Goal: Book appointment/travel/reservation

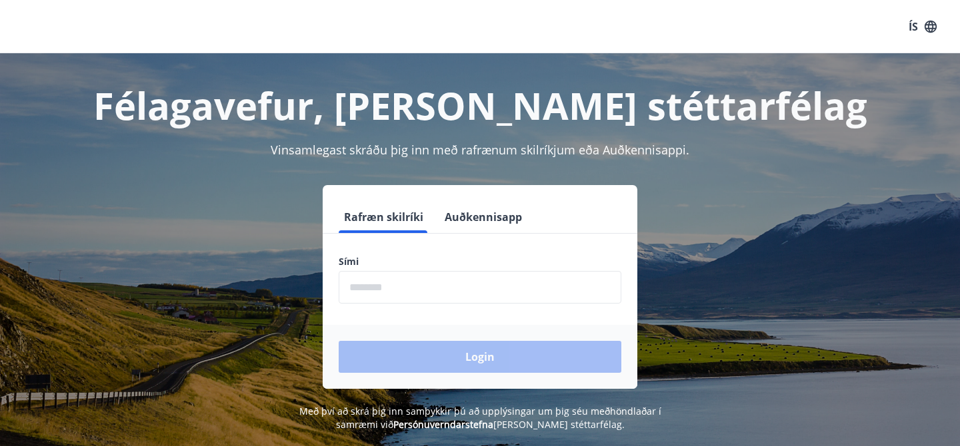
click at [474, 218] on button "Auðkennisapp" at bounding box center [483, 217] width 88 height 32
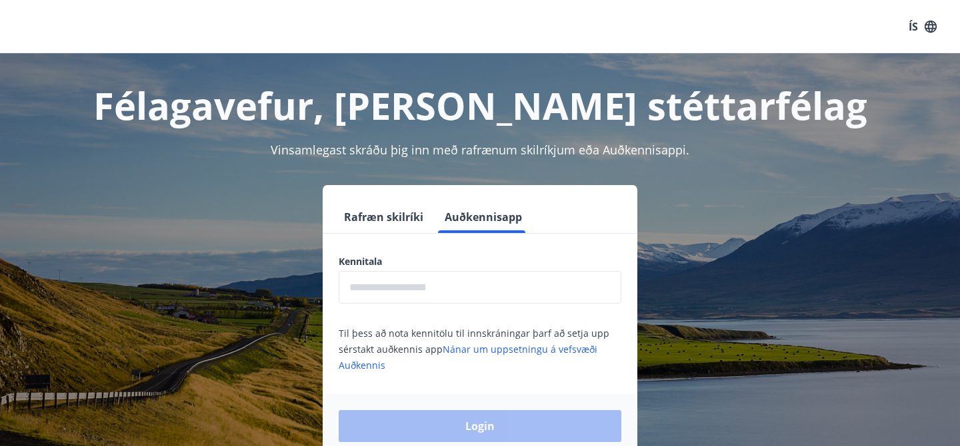
click at [428, 291] on input "text" at bounding box center [480, 287] width 283 height 33
type input "**********"
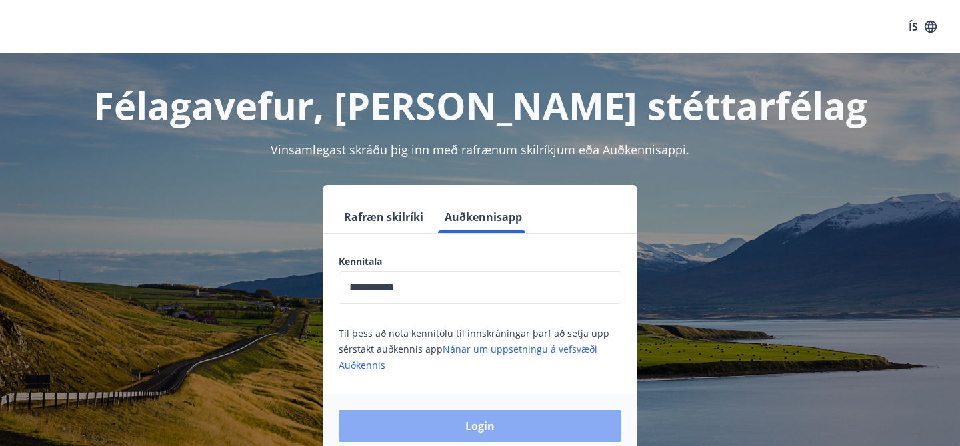
click at [422, 428] on button "Login" at bounding box center [480, 426] width 283 height 32
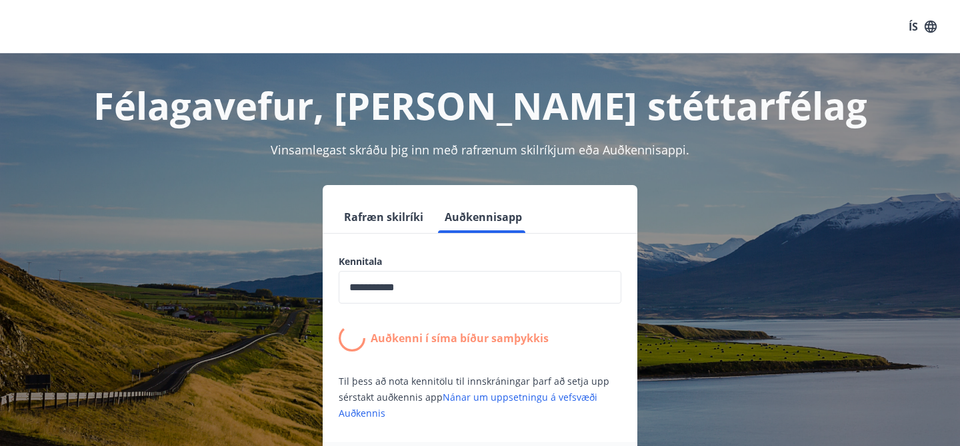
click at [728, 278] on div "**********" at bounding box center [480, 345] width 928 height 321
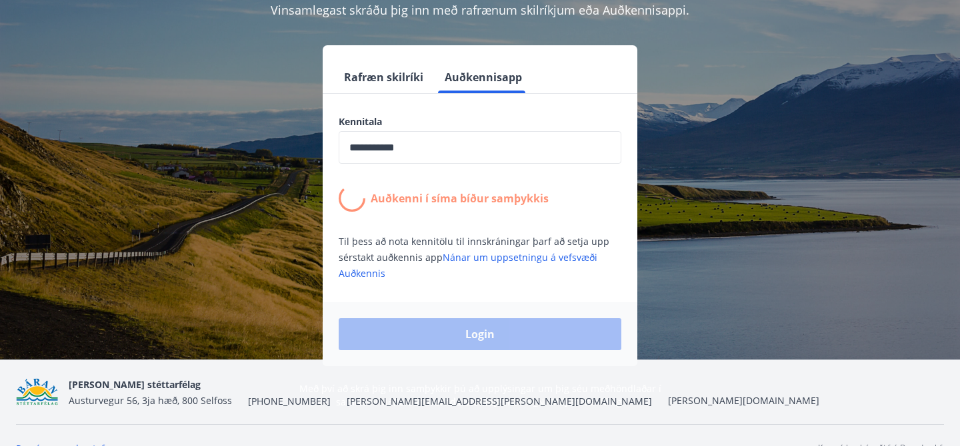
scroll to position [160, 0]
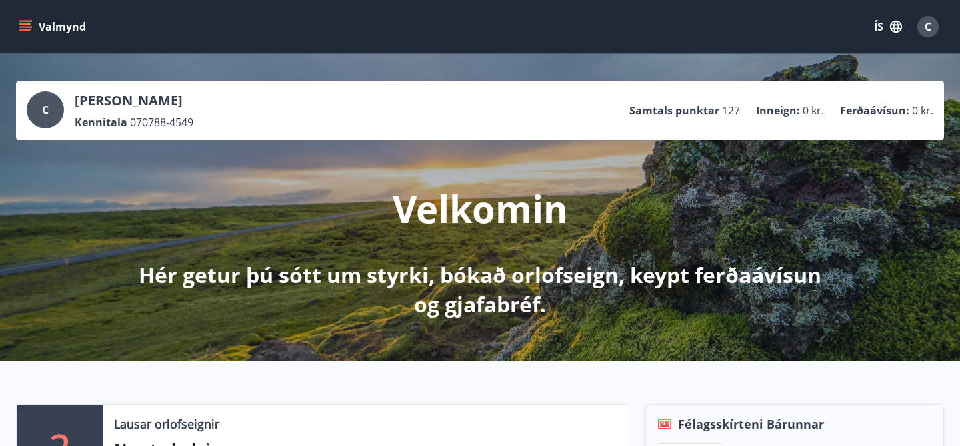
click at [21, 23] on icon "menu" at bounding box center [25, 26] width 13 height 13
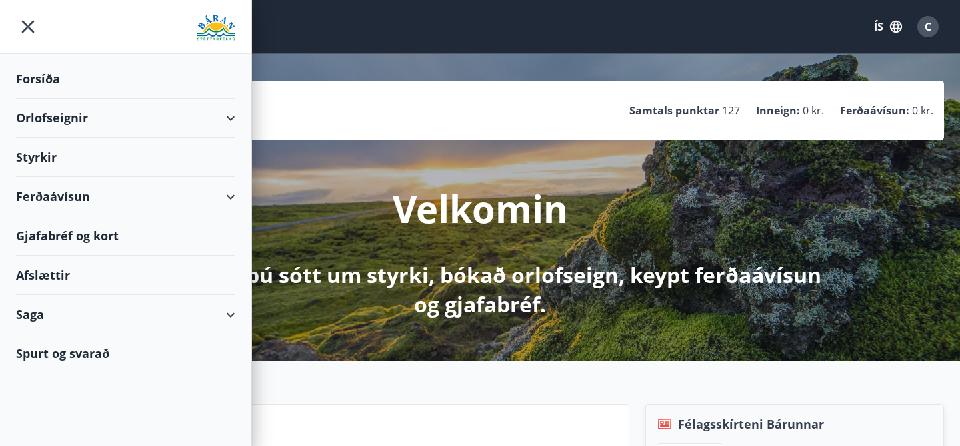
click at [41, 117] on div "Orlofseignir" at bounding box center [125, 118] width 219 height 39
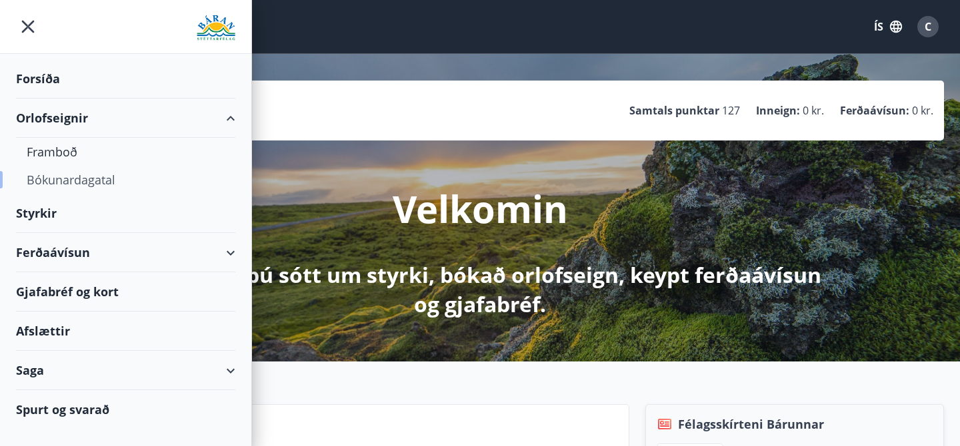
click at [69, 180] on div "Bókunardagatal" at bounding box center [126, 180] width 198 height 28
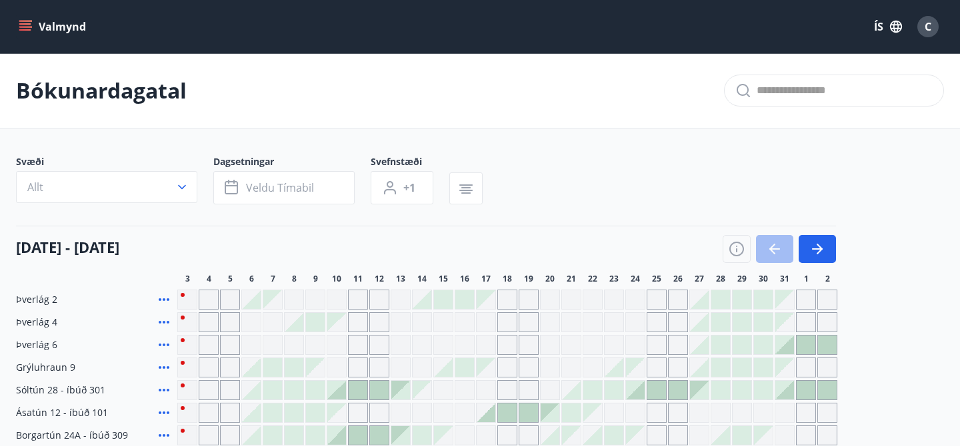
click at [905, 176] on div "Svæði Allt Dagsetningar Veldu tímabil Svefnstæði +1" at bounding box center [480, 182] width 928 height 55
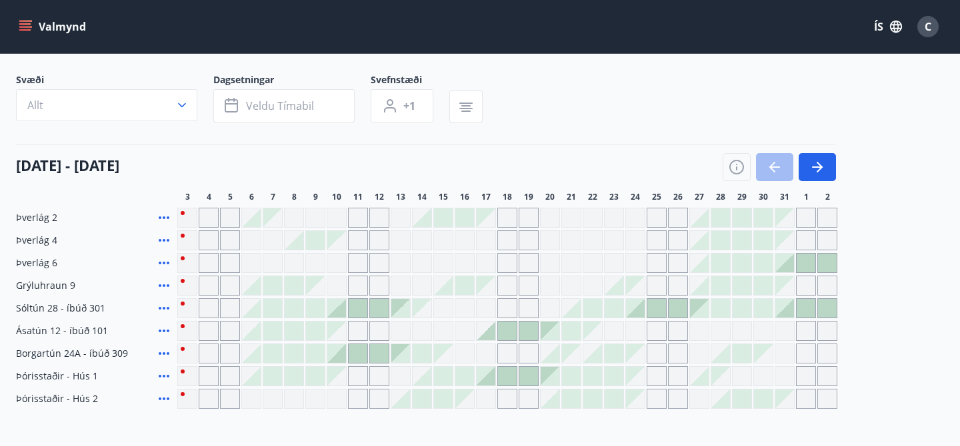
scroll to position [80, 0]
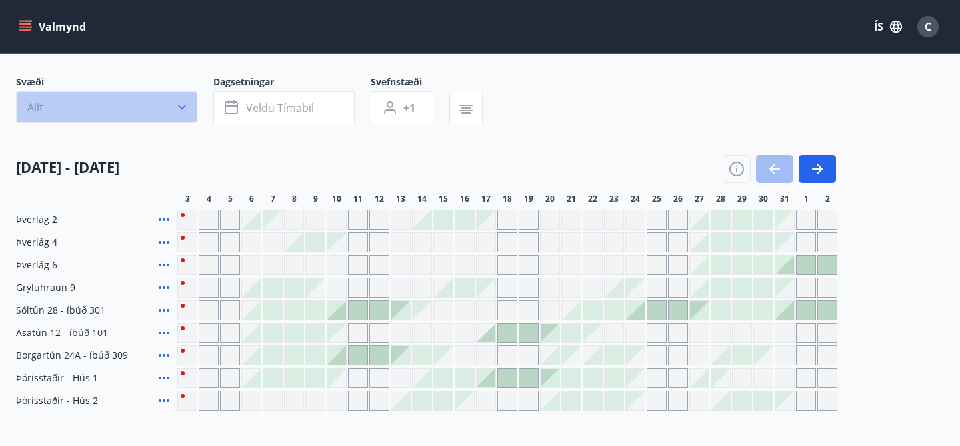
click at [161, 111] on button "Allt" at bounding box center [106, 107] width 181 height 32
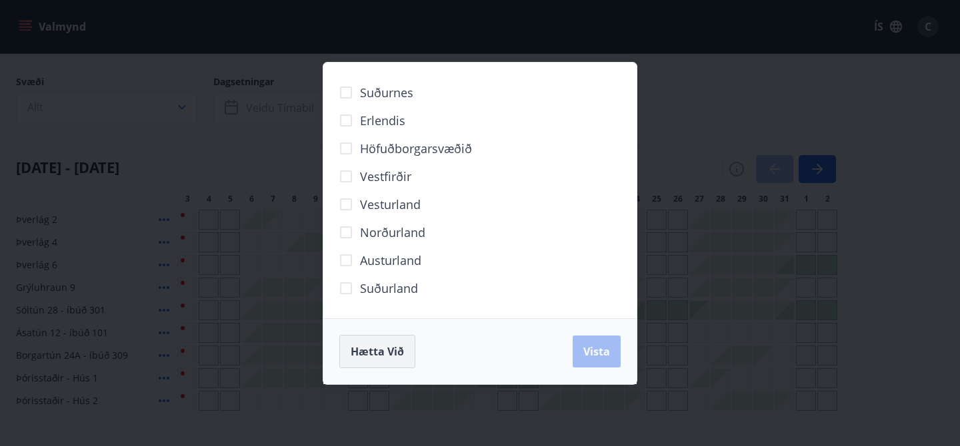
click at [387, 351] on span "Hætta við" at bounding box center [377, 352] width 53 height 15
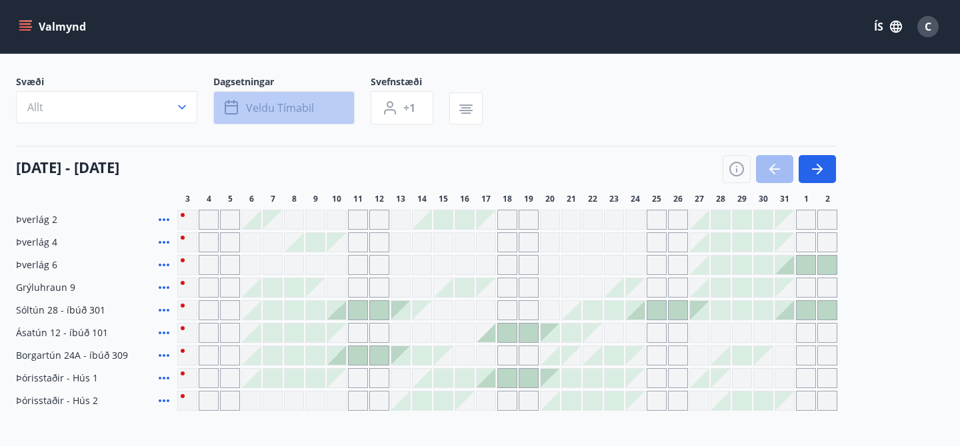
click at [321, 113] on button "Veldu tímabil" at bounding box center [283, 107] width 141 height 33
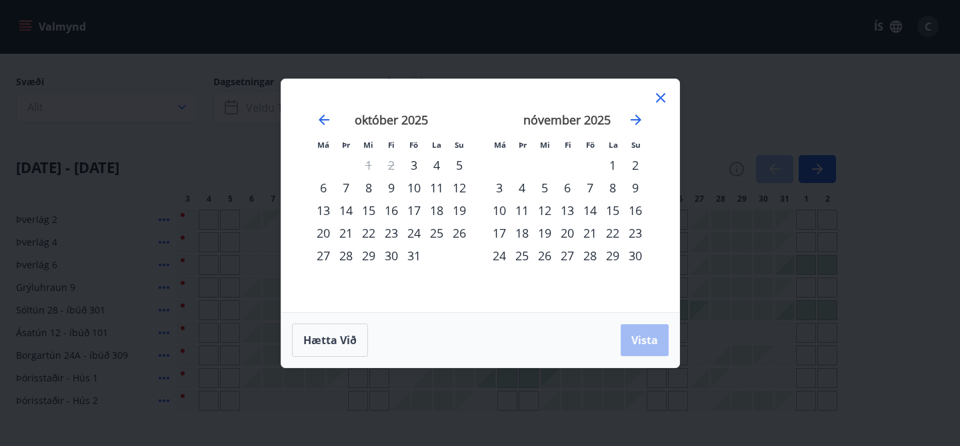
click at [615, 211] on div "15" at bounding box center [612, 210] width 23 height 23
click at [564, 234] on div "20" at bounding box center [567, 233] width 23 height 23
click at [650, 335] on span "Vista" at bounding box center [644, 340] width 27 height 15
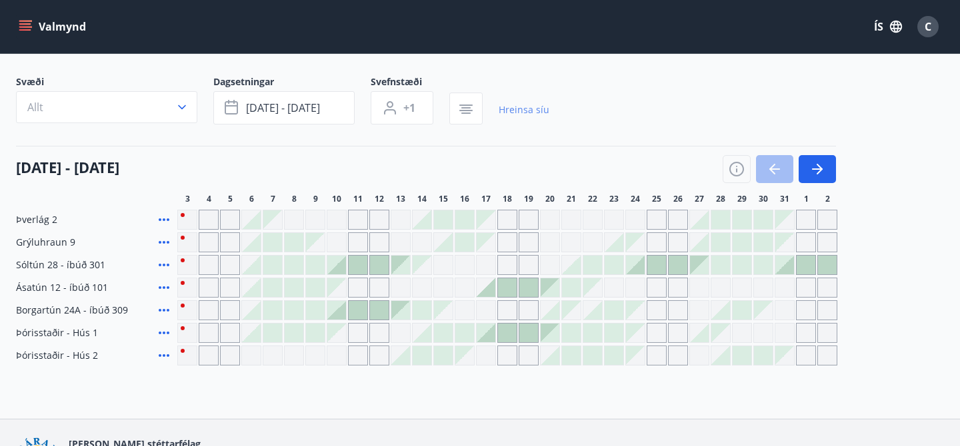
click at [502, 109] on link "Hreinsa síu" at bounding box center [523, 109] width 51 height 29
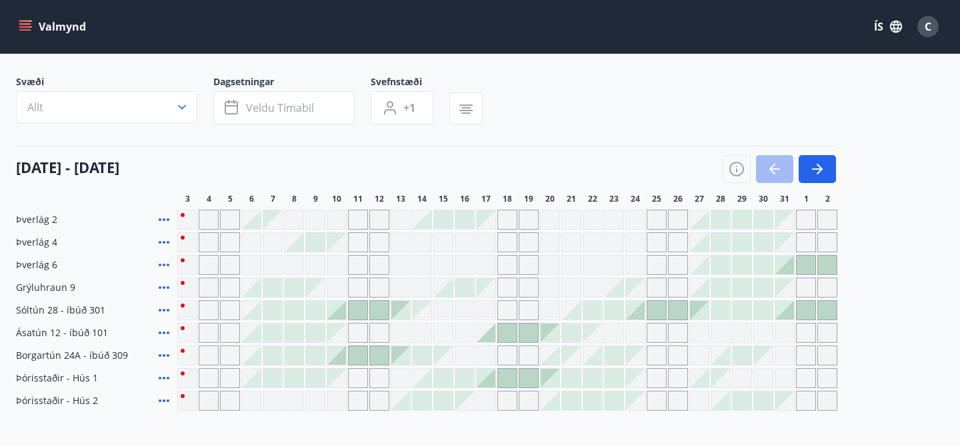
click at [27, 21] on icon "menu" at bounding box center [26, 21] width 15 height 1
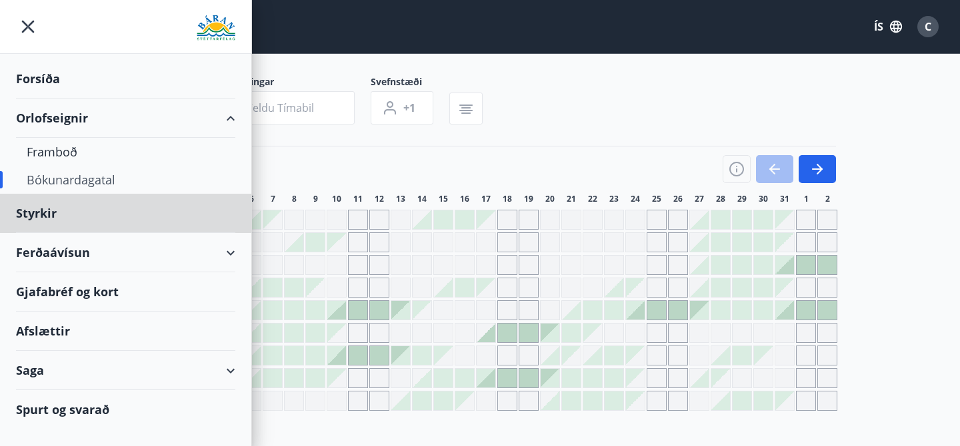
click at [35, 79] on div "Forsíða" at bounding box center [125, 78] width 219 height 39
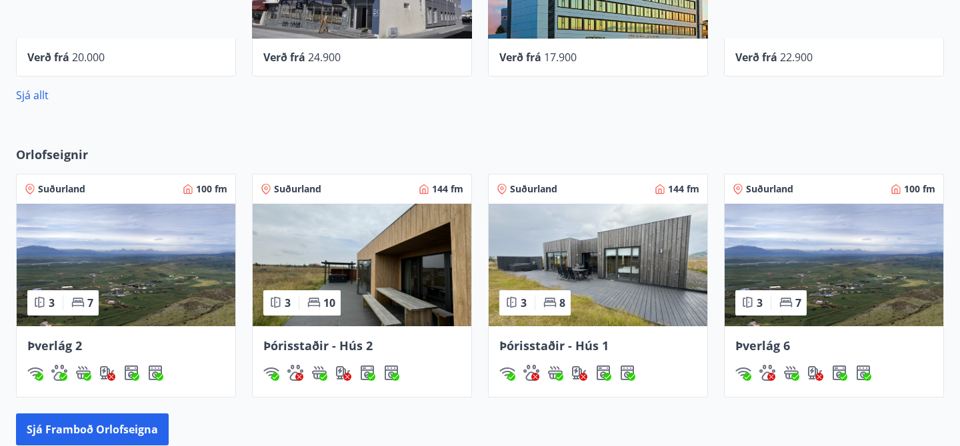
scroll to position [853, 0]
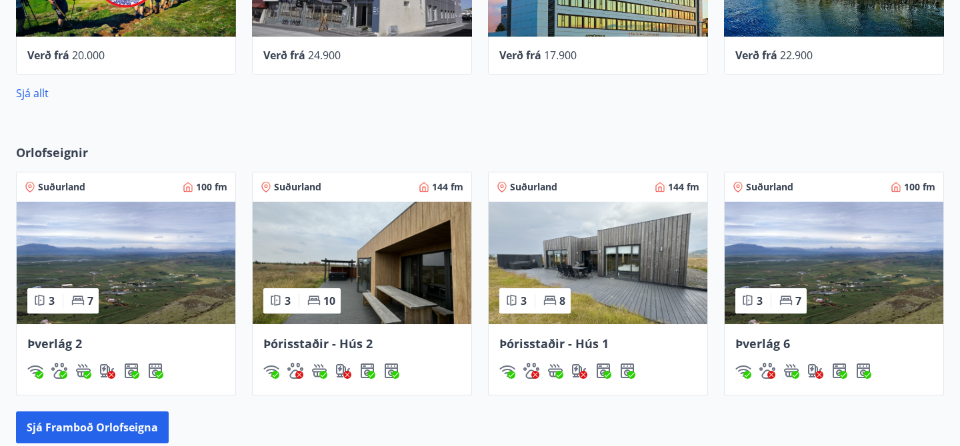
click at [187, 243] on img at bounding box center [126, 263] width 219 height 123
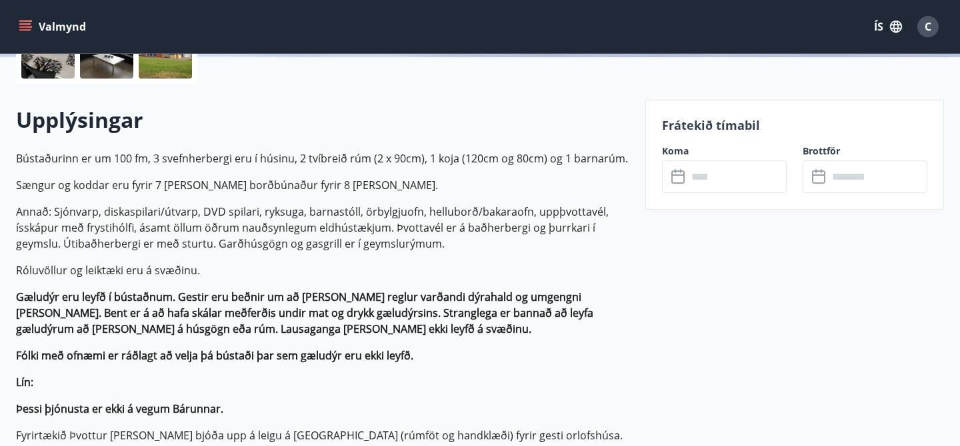
scroll to position [400, 0]
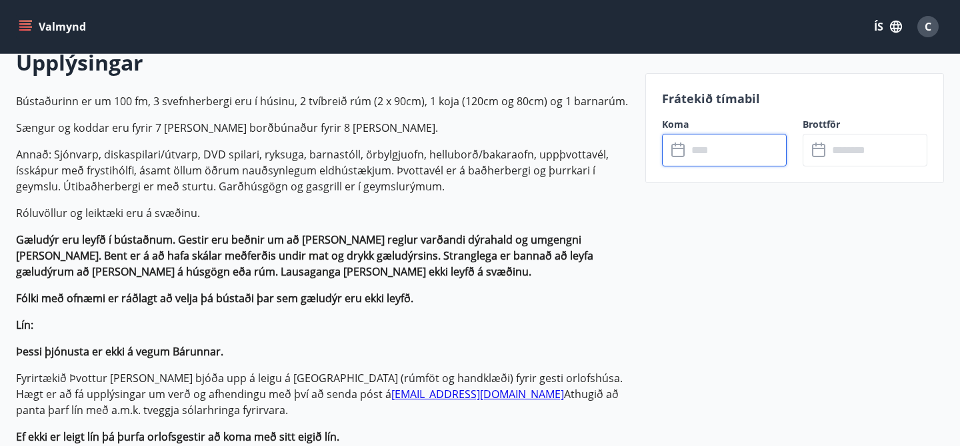
click at [698, 151] on input "text" at bounding box center [736, 150] width 99 height 33
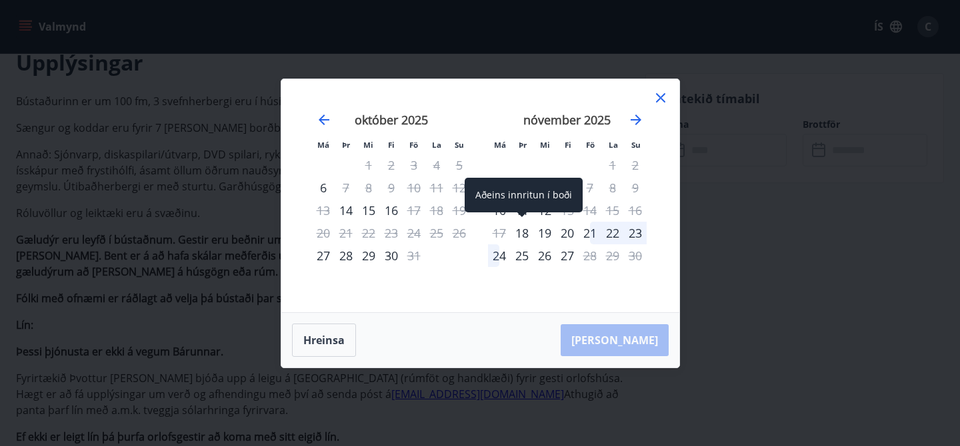
click at [523, 233] on div "18" at bounding box center [521, 233] width 23 height 23
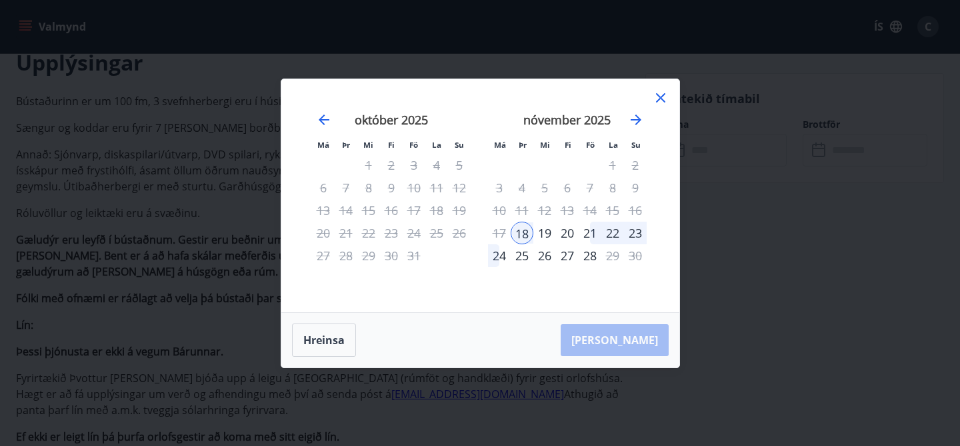
click at [569, 235] on div "20" at bounding box center [567, 233] width 23 height 23
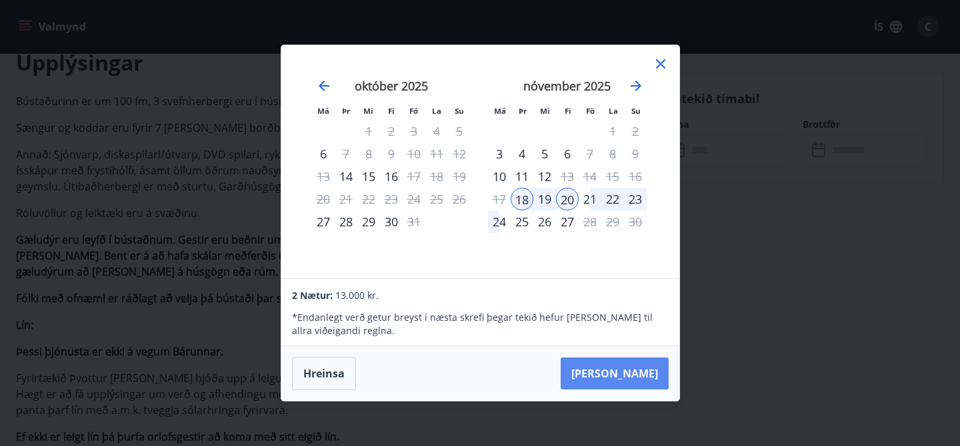
click at [643, 376] on button "Taka Frá" at bounding box center [614, 374] width 108 height 32
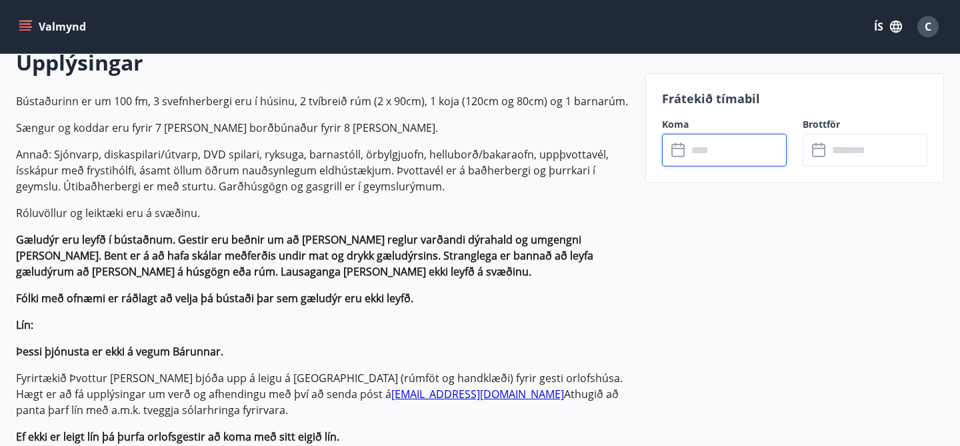
type input "******"
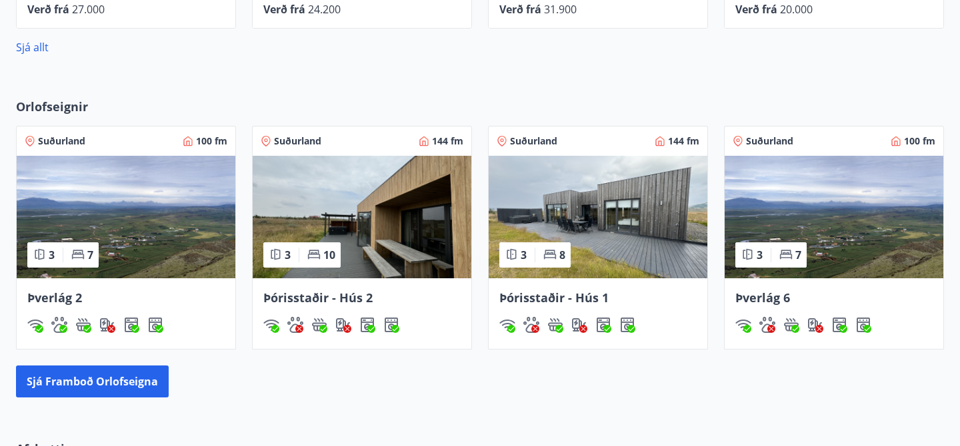
scroll to position [1000, 0]
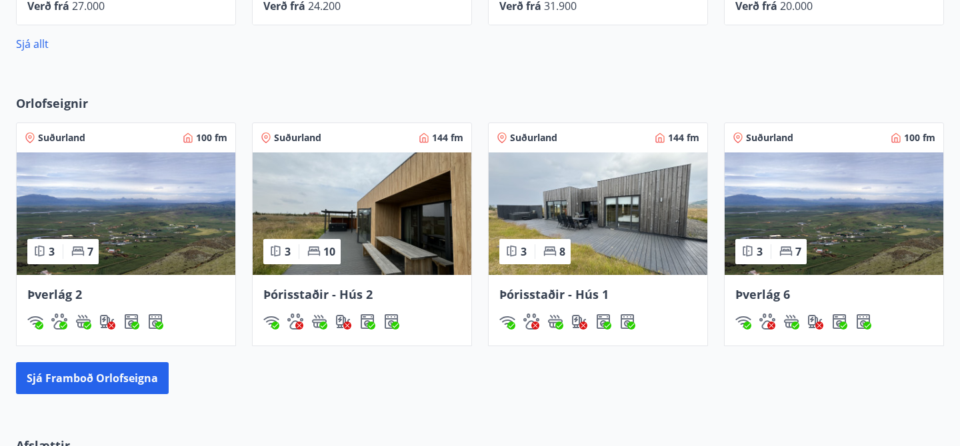
click at [343, 201] on img at bounding box center [362, 214] width 219 height 123
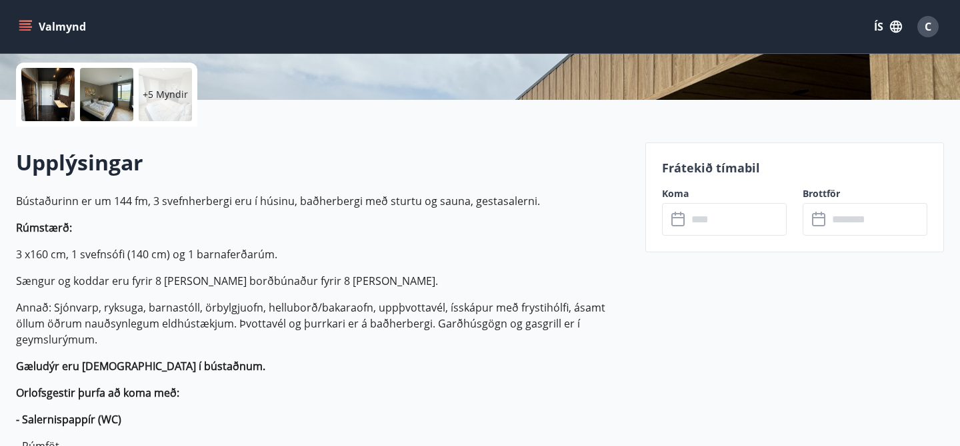
scroll to position [320, 0]
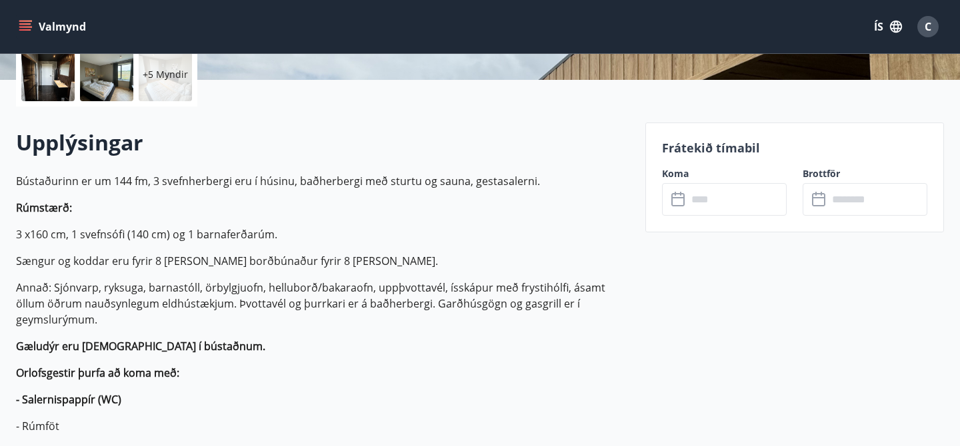
click at [704, 202] on input "text" at bounding box center [736, 199] width 99 height 33
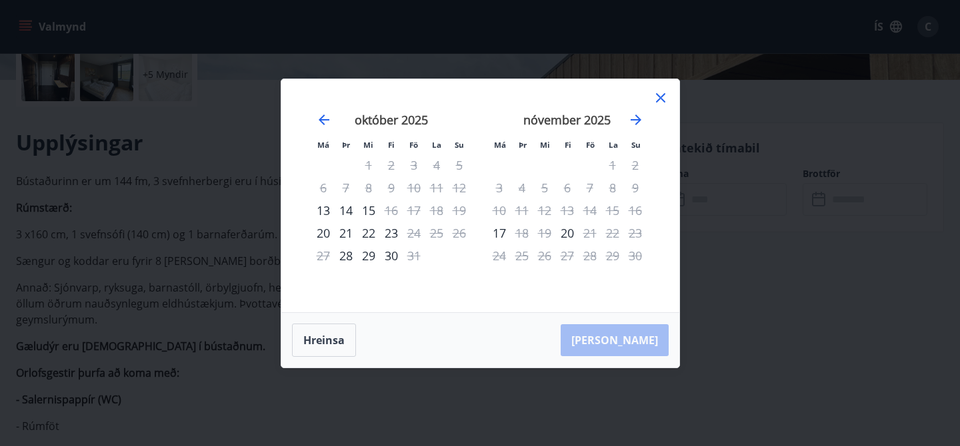
click at [666, 98] on icon at bounding box center [660, 98] width 16 height 16
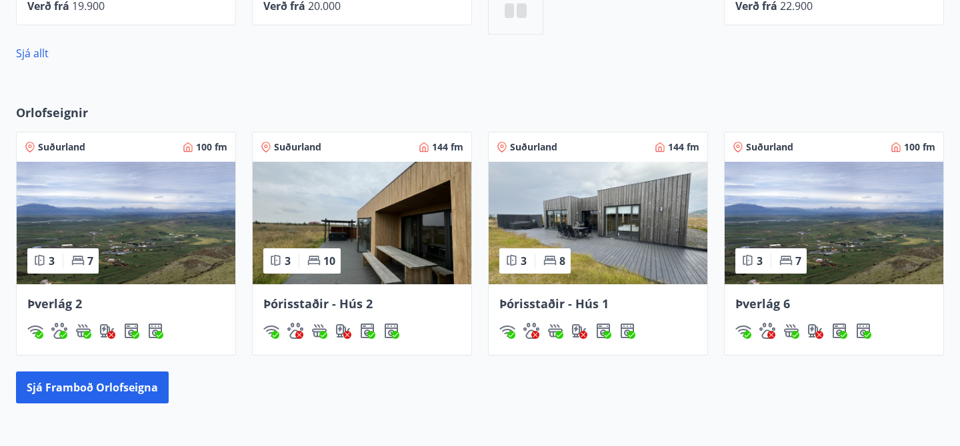
scroll to position [1030, 0]
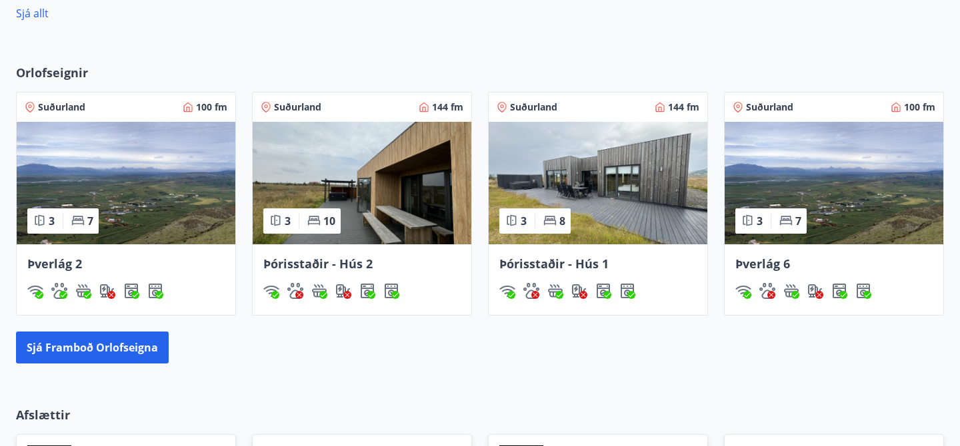
click at [622, 191] on img at bounding box center [597, 183] width 219 height 123
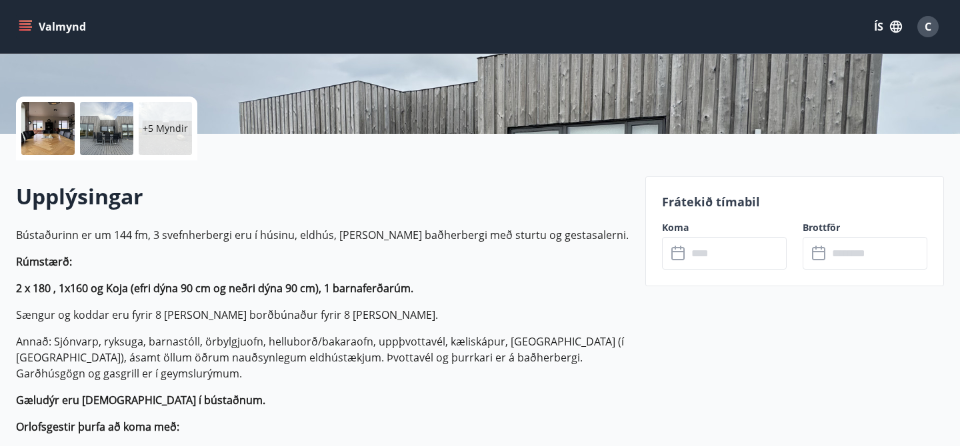
scroll to position [267, 0]
click at [729, 260] on input "text" at bounding box center [736, 253] width 99 height 33
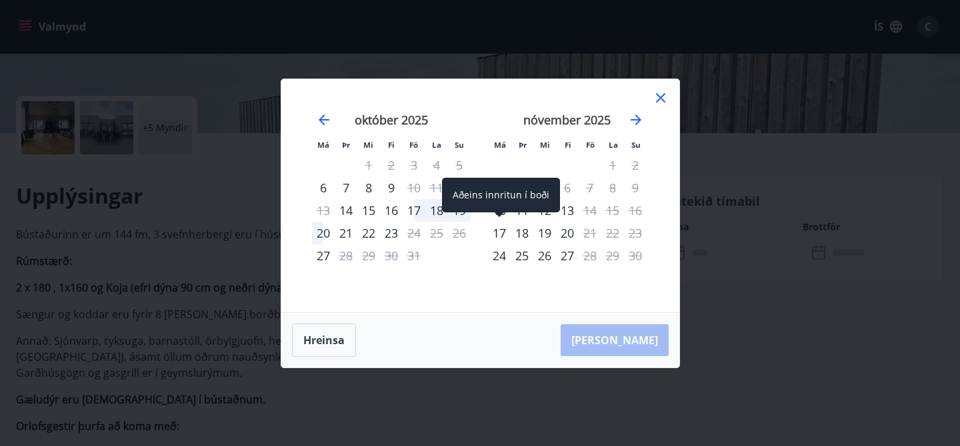
click at [503, 235] on div "17" at bounding box center [499, 233] width 23 height 23
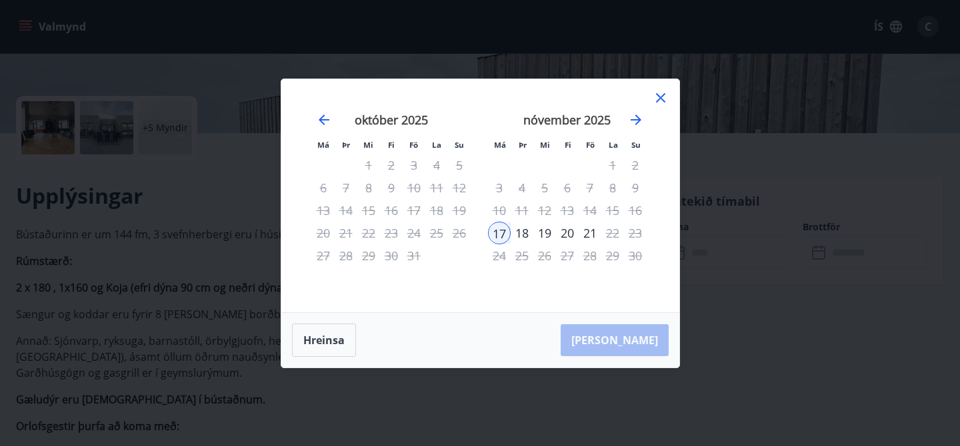
click at [568, 232] on div "20" at bounding box center [567, 233] width 23 height 23
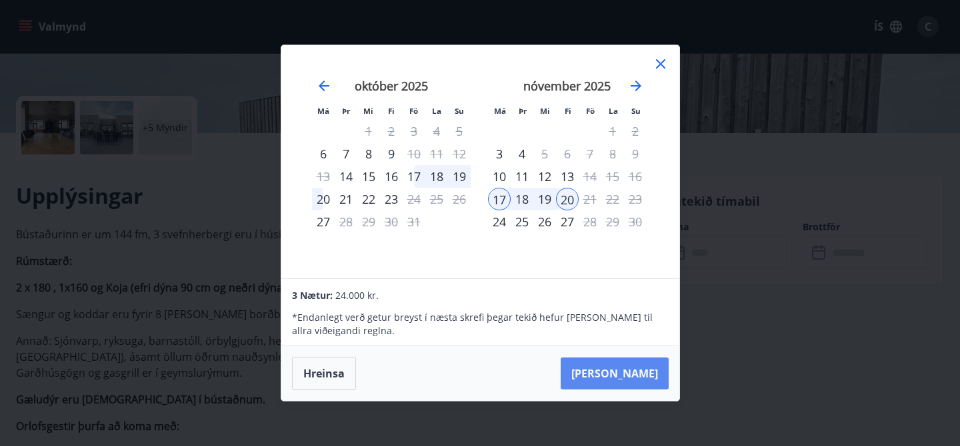
click at [626, 375] on button "Taka Frá" at bounding box center [614, 374] width 108 height 32
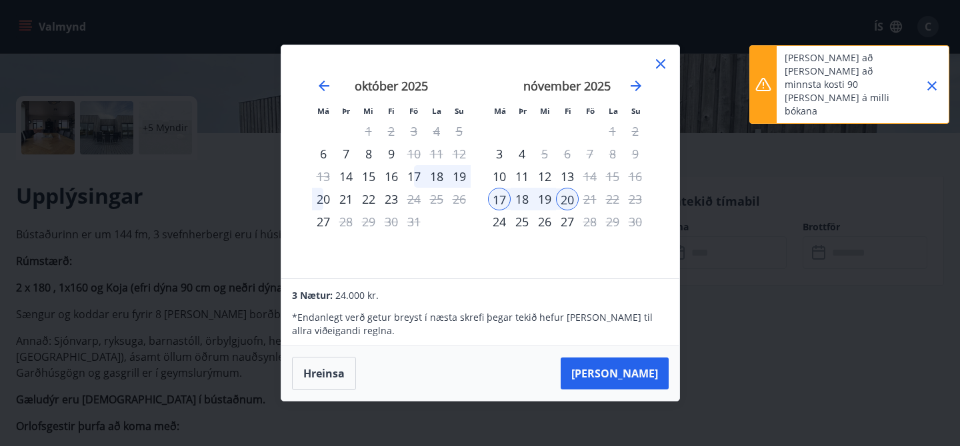
click at [622, 392] on div "Hreinsa Taka Frá" at bounding box center [480, 374] width 398 height 55
click at [928, 78] on icon "Close" at bounding box center [932, 86] width 16 height 16
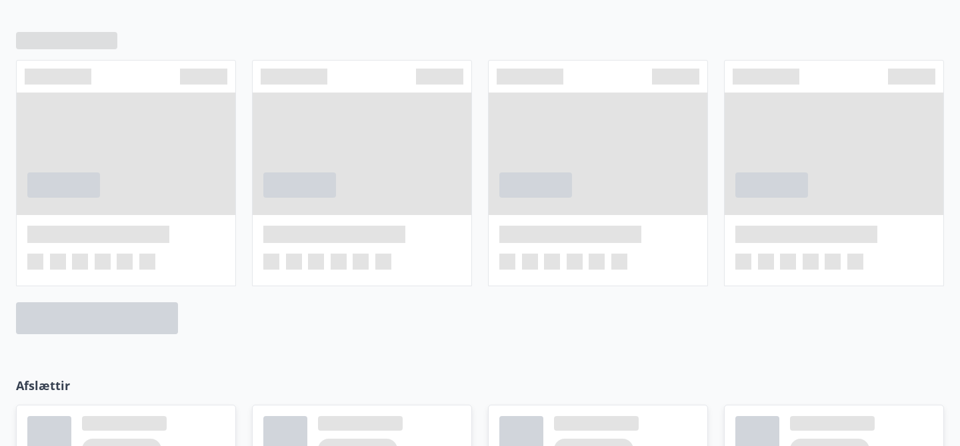
scroll to position [1070, 0]
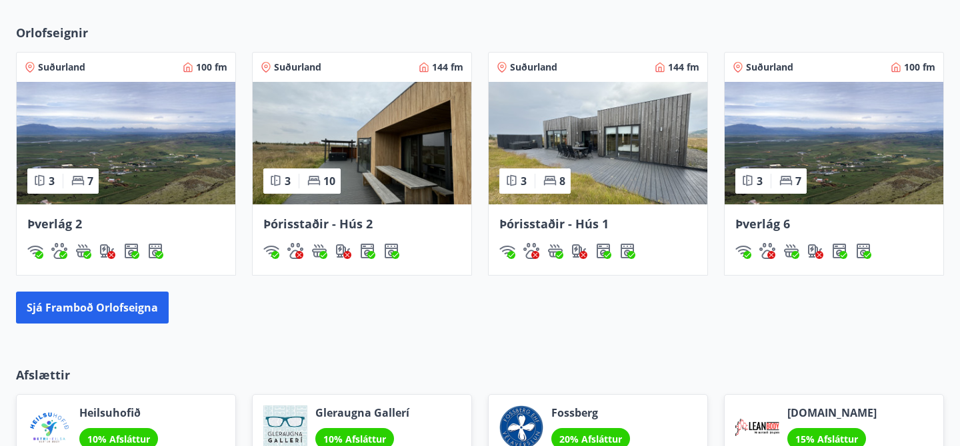
click at [829, 129] on img at bounding box center [833, 143] width 219 height 123
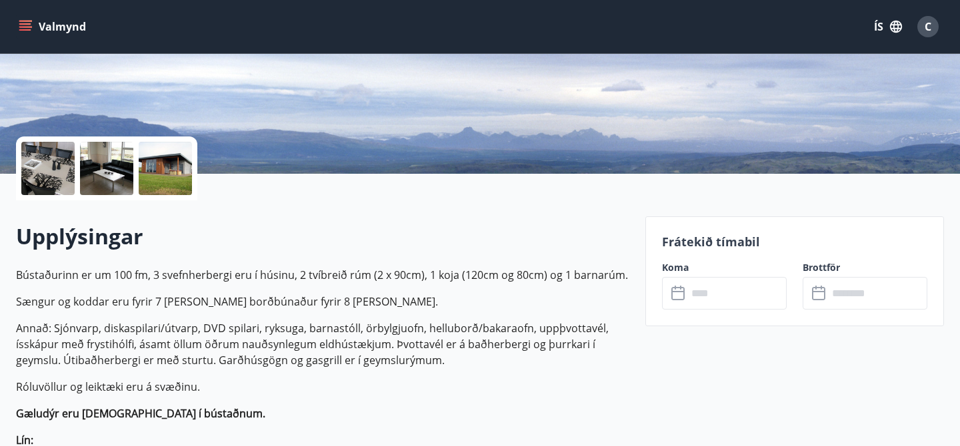
scroll to position [267, 0]
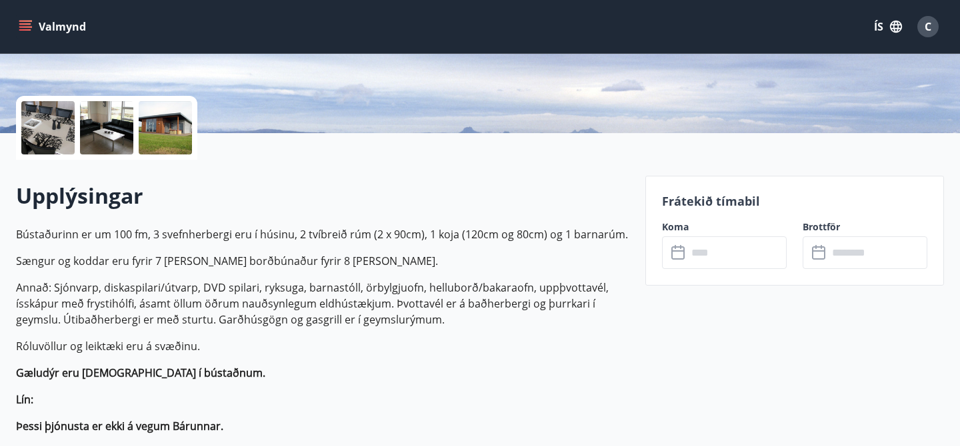
click at [702, 248] on input "text" at bounding box center [736, 253] width 99 height 33
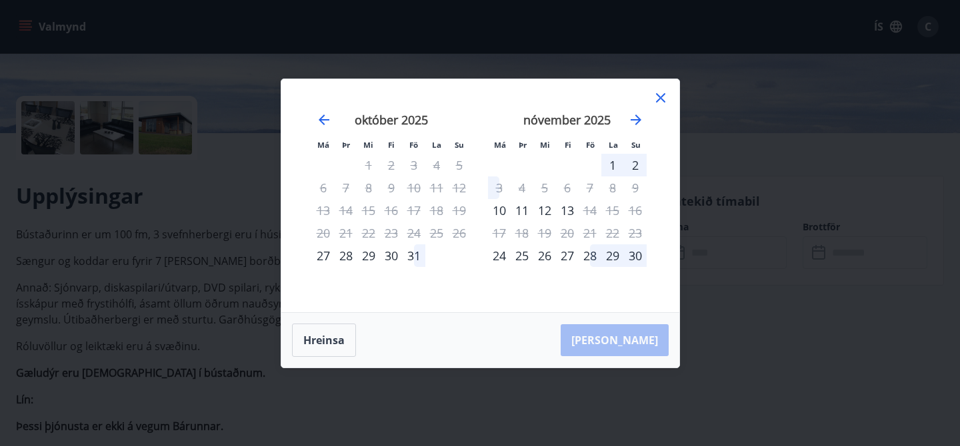
click at [659, 90] on icon at bounding box center [660, 98] width 16 height 16
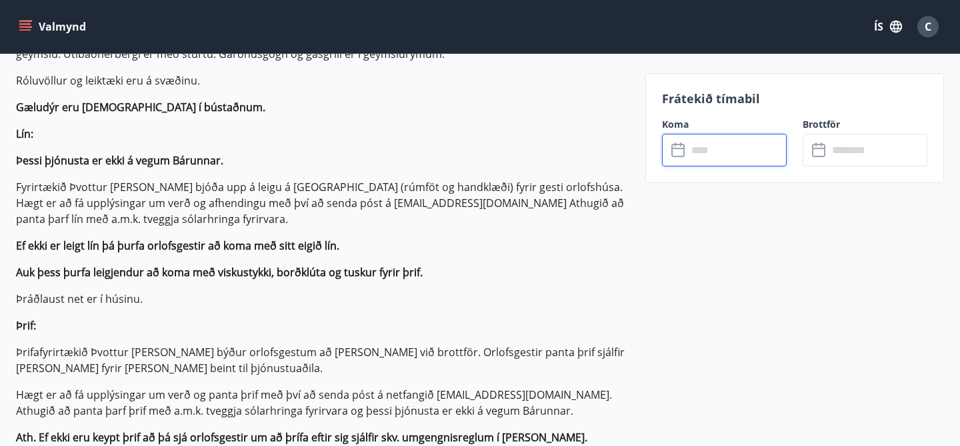
scroll to position [533, 0]
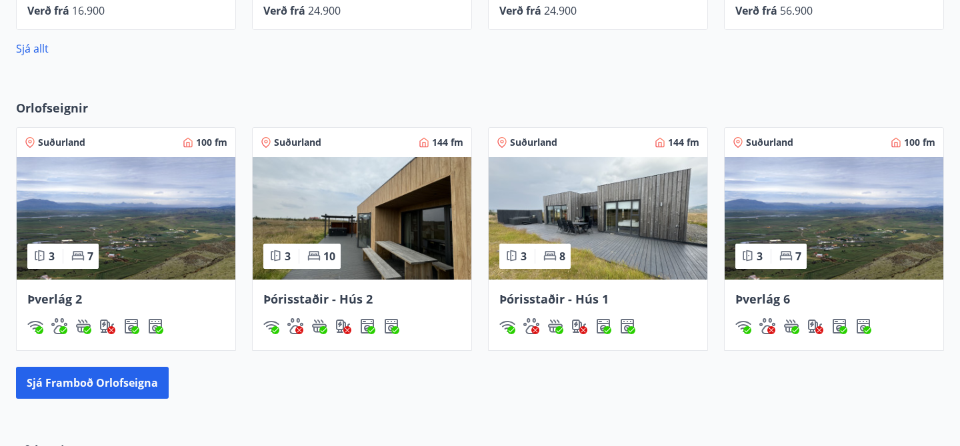
scroll to position [993, 0]
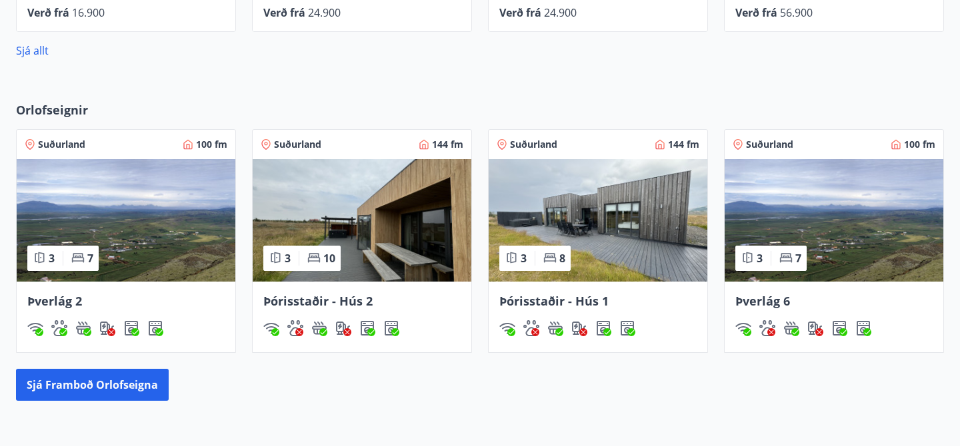
click at [112, 202] on img at bounding box center [126, 220] width 219 height 123
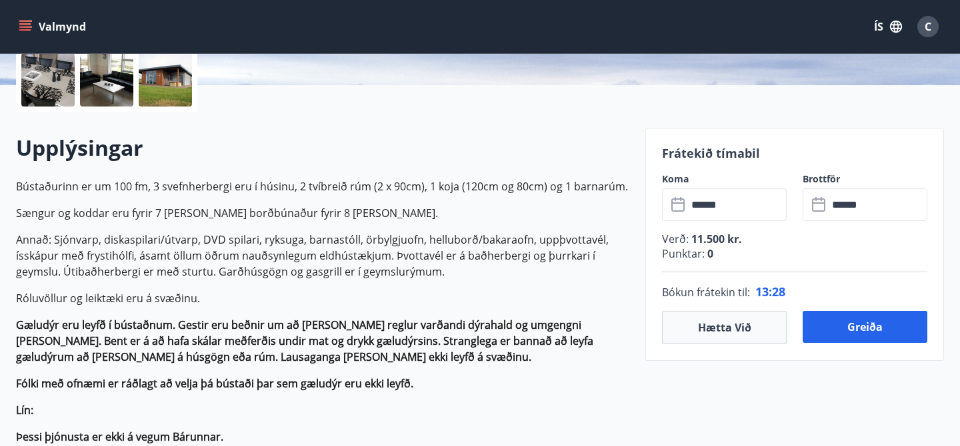
scroll to position [320, 0]
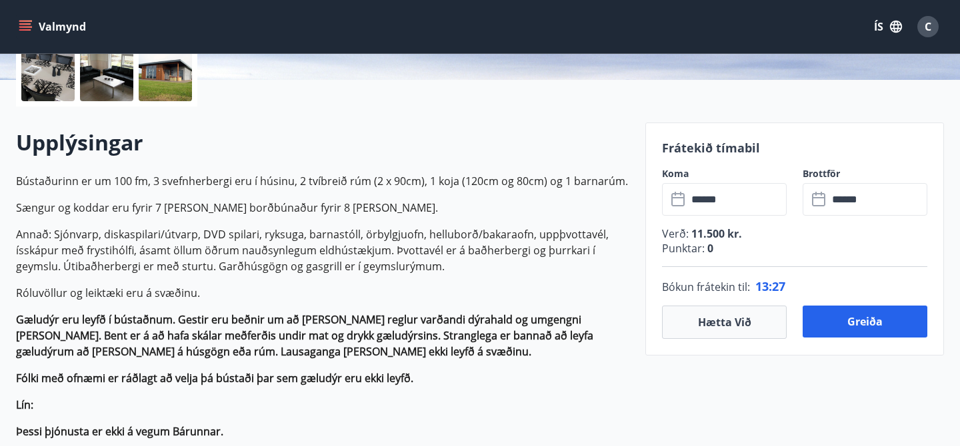
click at [731, 198] on input "******" at bounding box center [736, 199] width 99 height 33
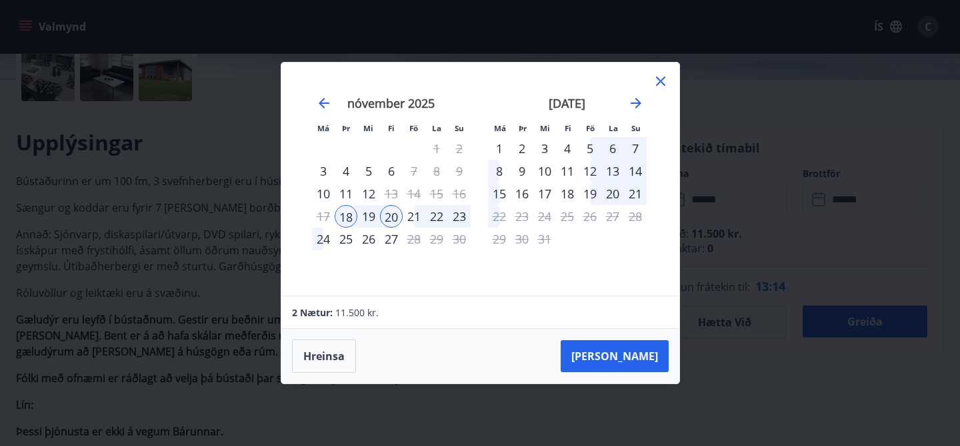
click at [658, 81] on icon at bounding box center [660, 81] width 16 height 16
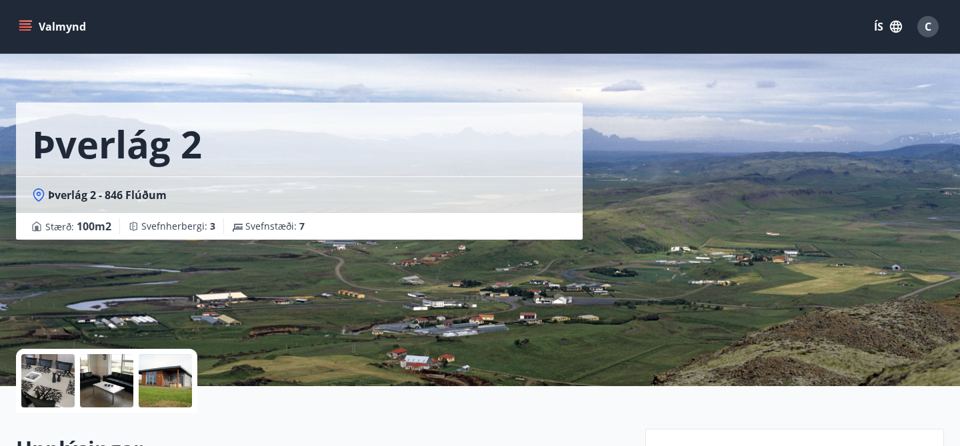
scroll to position [0, 0]
